Goal: Navigation & Orientation: Find specific page/section

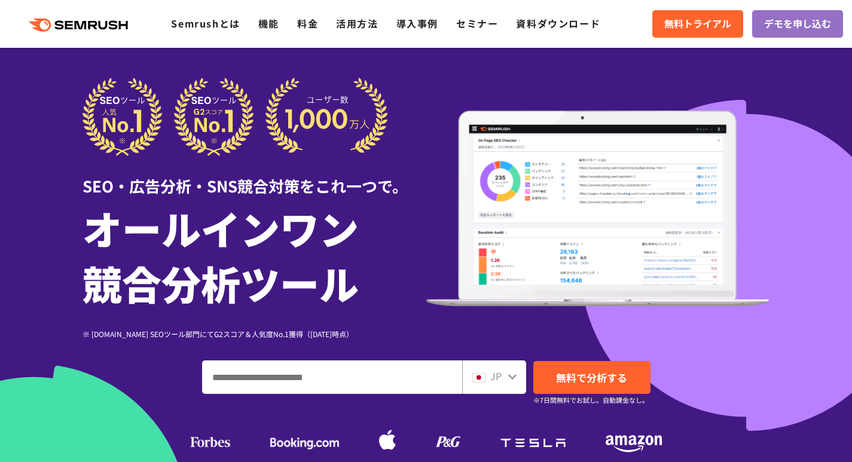
scroll to position [60, 0]
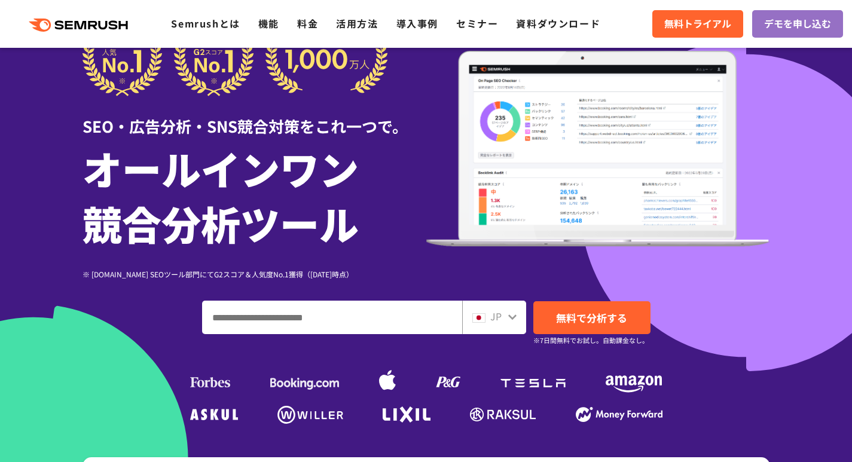
click at [517, 317] on div "JP" at bounding box center [494, 317] width 64 height 33
click at [511, 315] on icon at bounding box center [513, 317] width 10 height 10
click at [510, 315] on icon at bounding box center [513, 317] width 10 height 10
click at [509, 315] on icon at bounding box center [512, 316] width 8 height 5
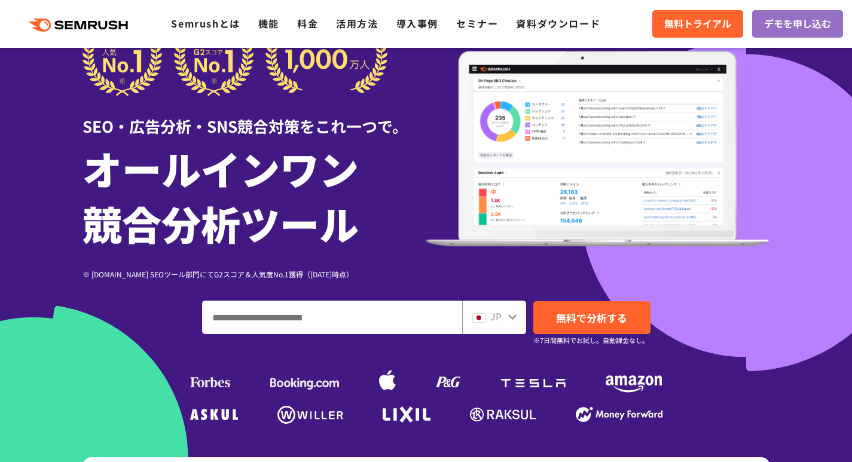
click at [509, 315] on icon at bounding box center [512, 316] width 8 height 5
click at [515, 314] on icon at bounding box center [513, 317] width 10 height 10
drag, startPoint x: 494, startPoint y: 313, endPoint x: 488, endPoint y: 316, distance: 6.7
click at [494, 313] on span "JP" at bounding box center [495, 316] width 11 height 14
click at [417, 313] on input "ドメイン、キーワードまたはURLを入力してください" at bounding box center [332, 317] width 259 height 32
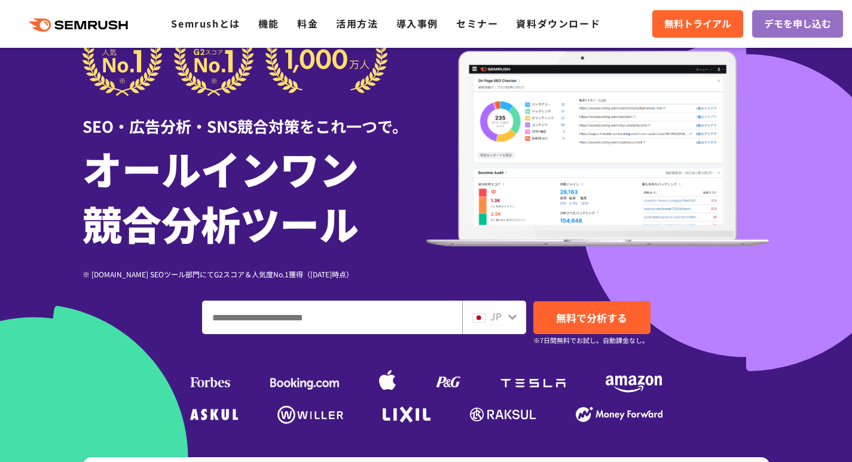
drag, startPoint x: 515, startPoint y: 324, endPoint x: 515, endPoint y: 317, distance: 7.2
click at [515, 324] on div "JP" at bounding box center [494, 317] width 64 height 33
click at [514, 316] on icon at bounding box center [512, 316] width 8 height 5
click at [514, 314] on icon at bounding box center [513, 317] width 10 height 10
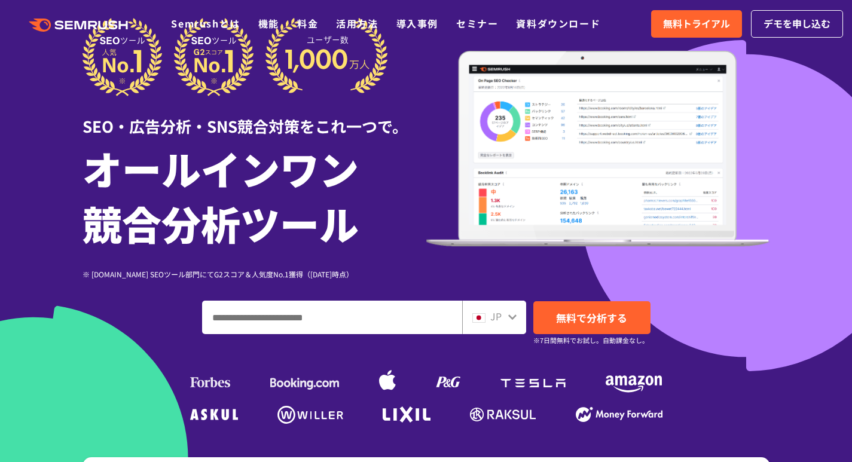
scroll to position [0, 0]
